Goal: Navigation & Orientation: Find specific page/section

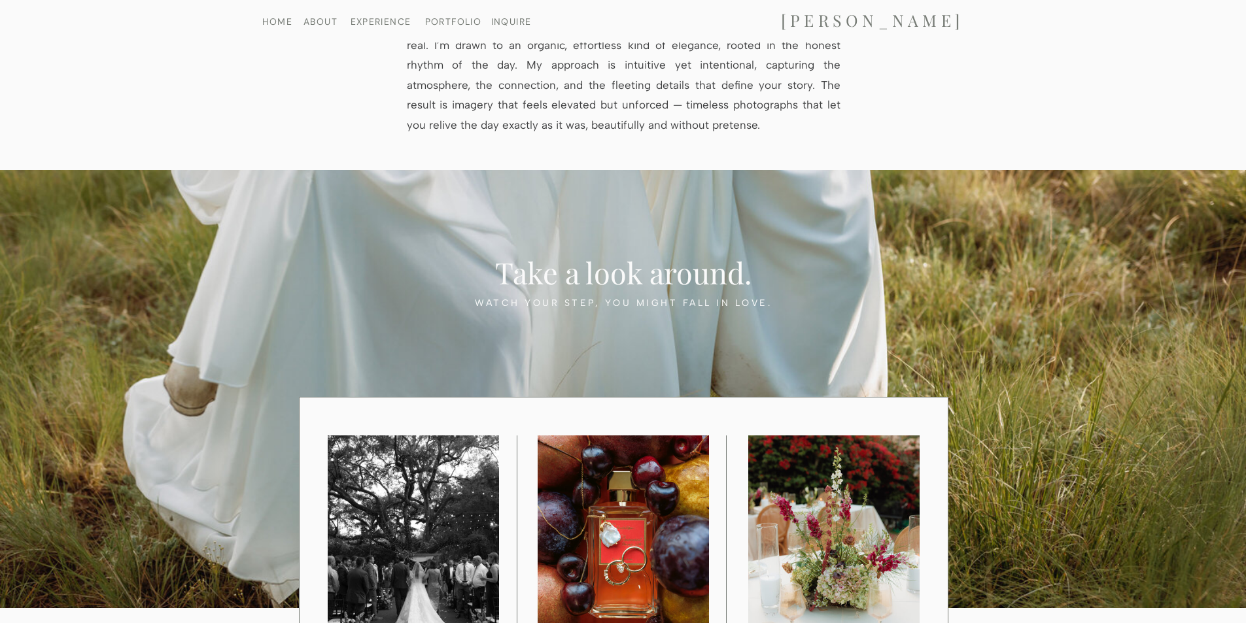
scroll to position [1046, 0]
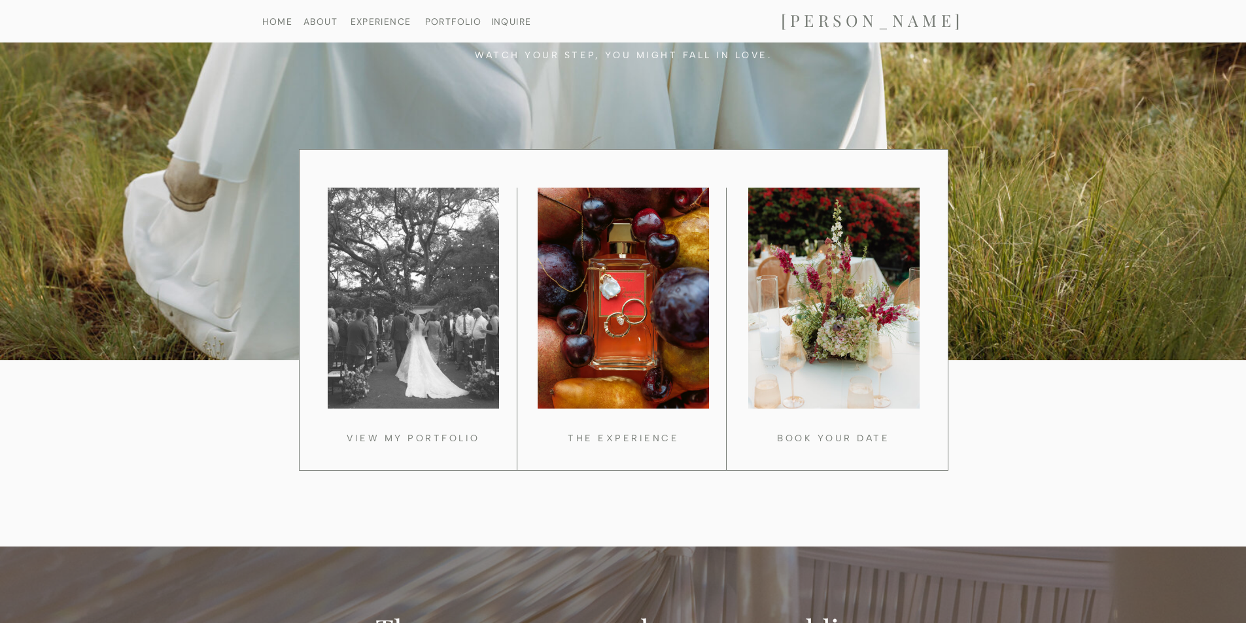
click at [458, 341] on div at bounding box center [413, 298] width 171 height 221
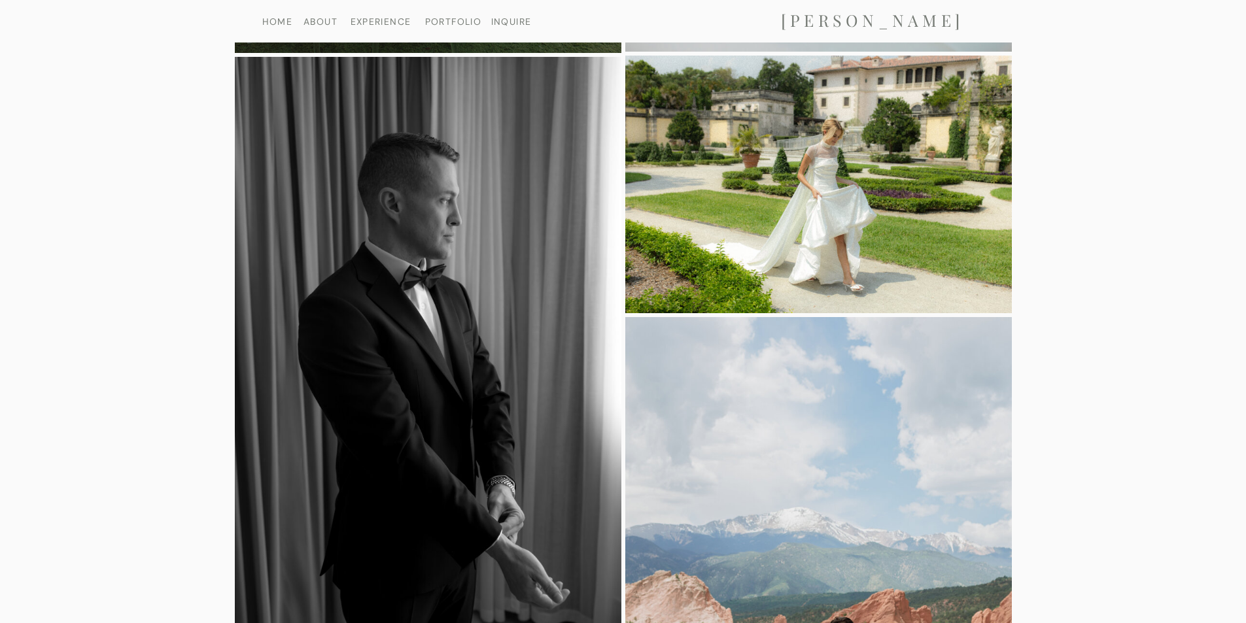
scroll to position [6604, 0]
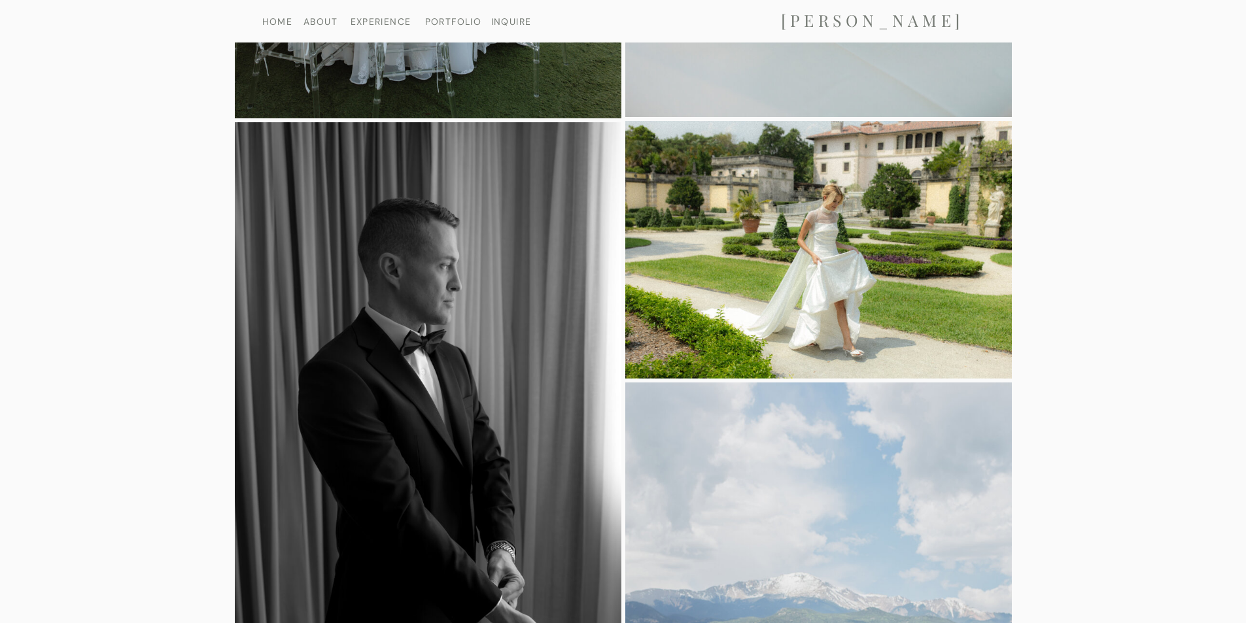
click at [825, 246] on img at bounding box center [818, 250] width 386 height 258
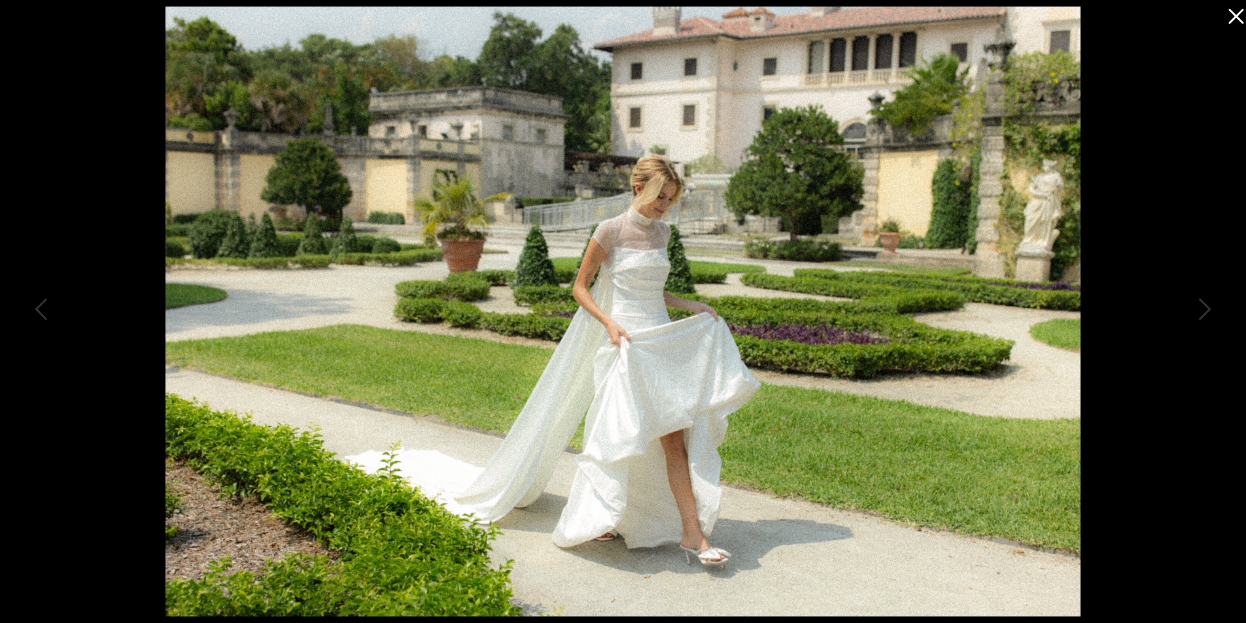
click at [1233, 16] on icon at bounding box center [1232, 13] width 26 height 26
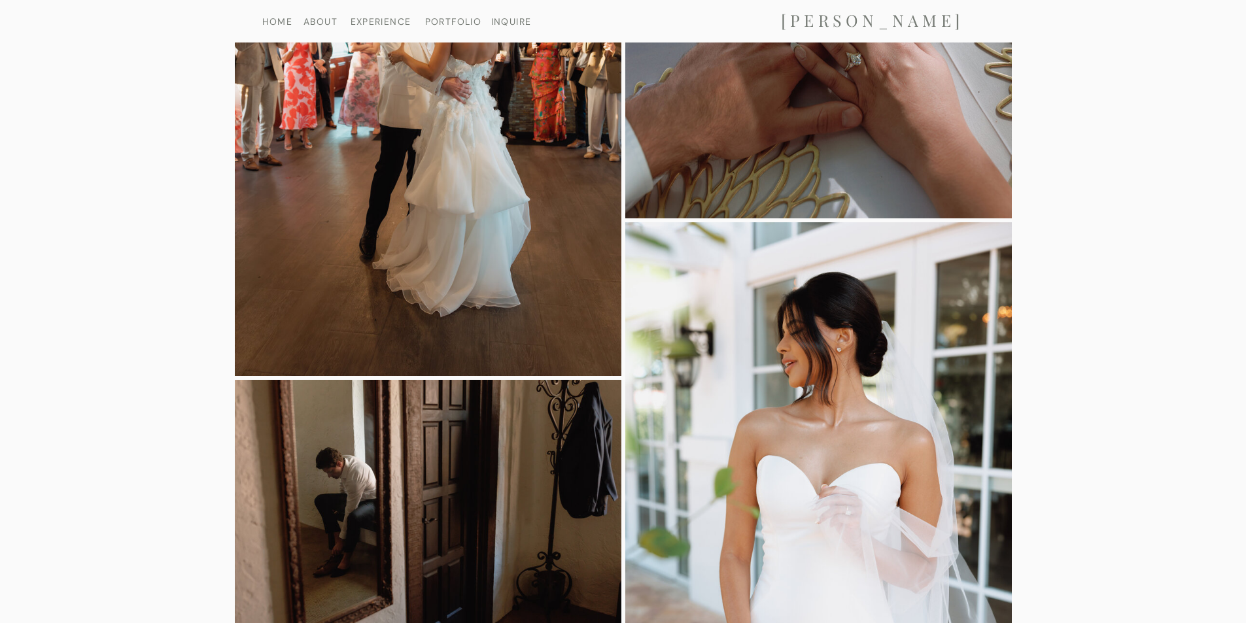
scroll to position [25048, 0]
